Goal: Register for event/course

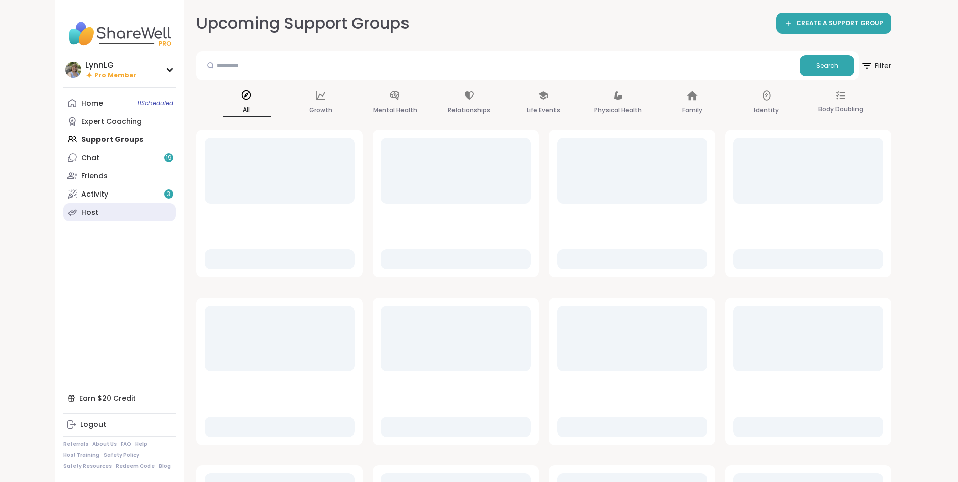
click at [95, 207] on div "Host" at bounding box center [89, 212] width 17 height 10
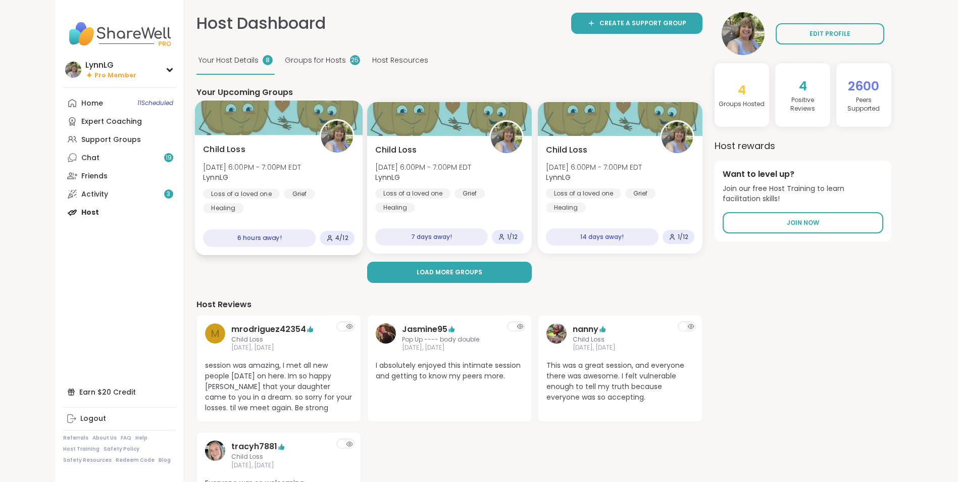
click at [342, 204] on div "Loss of a loved one Grief Healing" at bounding box center [278, 201] width 151 height 25
